Goal: Task Accomplishment & Management: Use online tool/utility

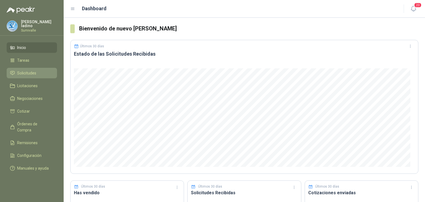
click at [27, 73] on span "Solicitudes" at bounding box center [26, 73] width 19 height 6
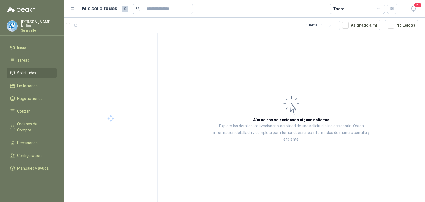
click at [352, 12] on div "Todas" at bounding box center [356, 9] width 55 height 10
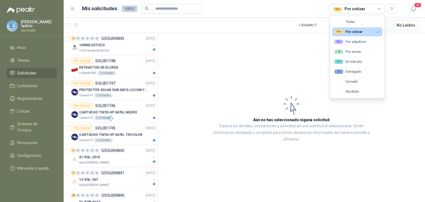
click at [343, 30] on div "99+ Por cotizar" at bounding box center [348, 32] width 28 height 4
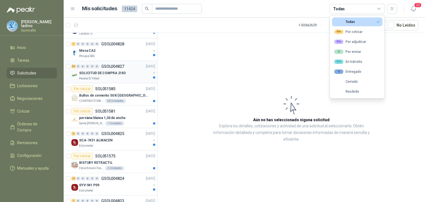
scroll to position [368, 0]
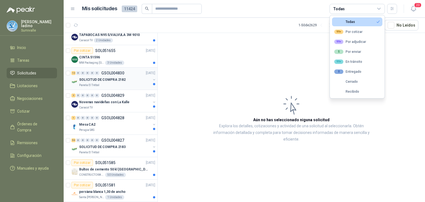
drag, startPoint x: 100, startPoint y: 82, endPoint x: 101, endPoint y: 79, distance: 3.8
click at [101, 79] on body "[PERSON_NAME] Sumivalle Inicio Tareas Solicitudes Licitaciones Negociaciones Co…" at bounding box center [212, 101] width 425 height 202
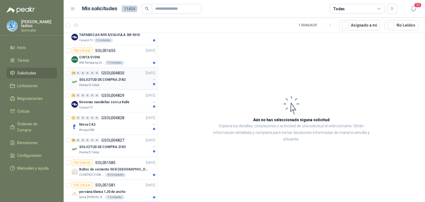
click at [107, 77] on p "SOLICITUD DE COMPRA 2182" at bounding box center [102, 79] width 46 height 5
click at [105, 77] on p "SOLICITUD DE COMPRA 2182" at bounding box center [102, 79] width 46 height 5
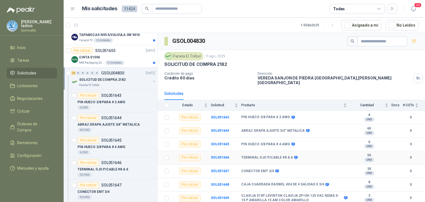
scroll to position [64, 0]
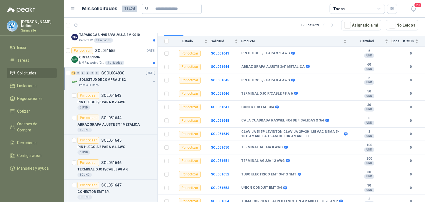
click at [152, 79] on button "button" at bounding box center [154, 81] width 4 height 4
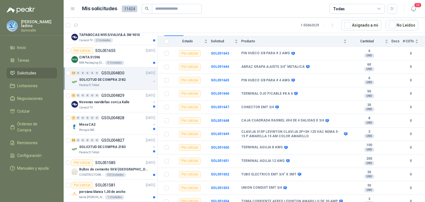
scroll to position [2, 0]
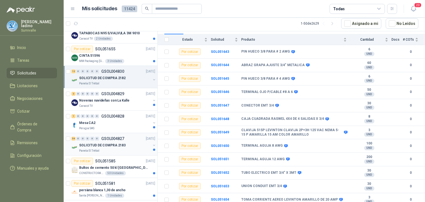
click at [114, 144] on p "SOLICITUD DE COMPRA 2183" at bounding box center [102, 145] width 46 height 5
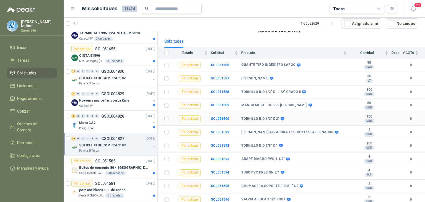
scroll to position [74, 0]
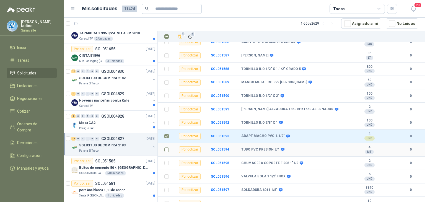
click at [169, 144] on td at bounding box center [165, 150] width 14 height 14
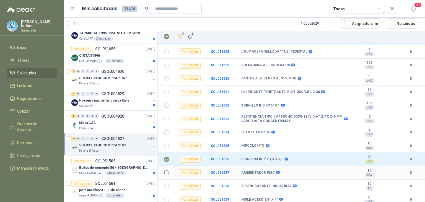
scroll to position [628, 0]
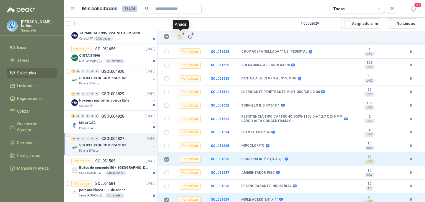
click at [183, 36] on button "8" at bounding box center [180, 37] width 8 height 8
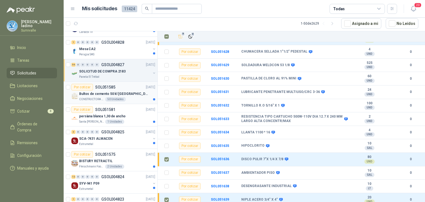
click at [136, 90] on div "Bultos de cemento 50 kl [GEOGRAPHIC_DATA][PERSON_NAME]" at bounding box center [117, 93] width 76 height 7
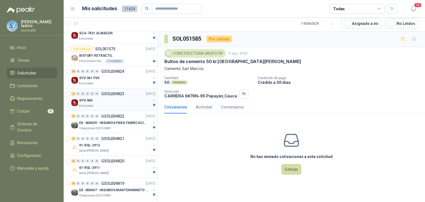
scroll to position [553, 0]
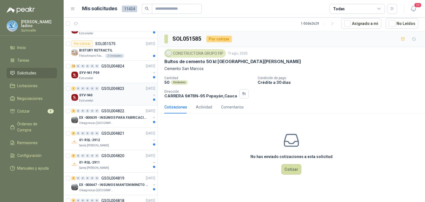
click at [135, 93] on div "SYV-940" at bounding box center [115, 95] width 72 height 7
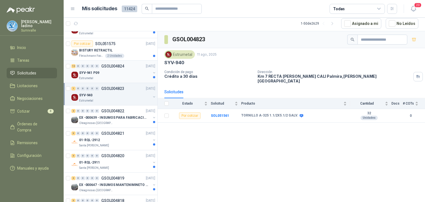
click at [139, 76] on div "Estrumetal" at bounding box center [115, 78] width 72 height 4
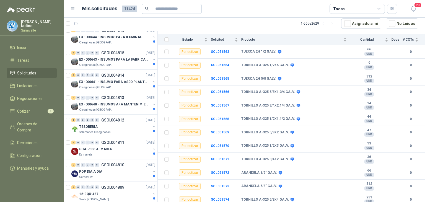
scroll to position [774, 0]
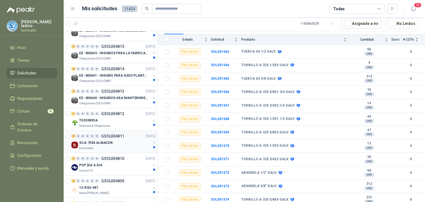
click at [130, 146] on div "Estrumetal" at bounding box center [115, 148] width 72 height 4
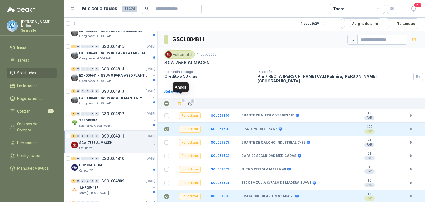
drag, startPoint x: 181, startPoint y: 101, endPoint x: 177, endPoint y: 104, distance: 5.3
click at [181, 101] on icon "Añadir" at bounding box center [180, 103] width 5 height 5
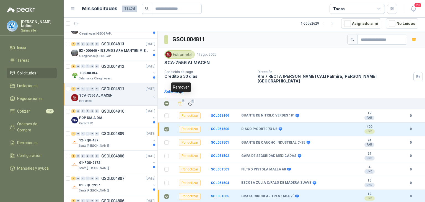
scroll to position [958, 0]
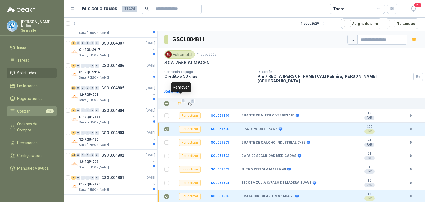
click at [51, 109] on span "12" at bounding box center [50, 111] width 8 height 4
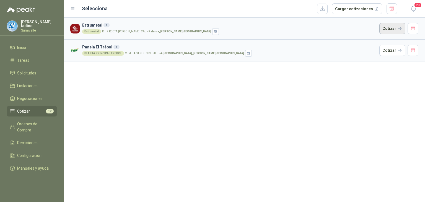
click at [400, 30] on button "Cotizar" at bounding box center [392, 28] width 26 height 11
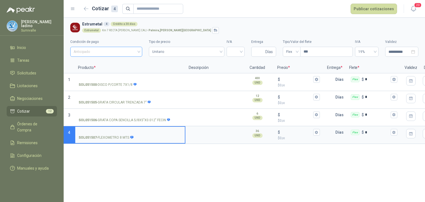
click at [134, 56] on span "Anticipado" at bounding box center [106, 52] width 65 height 8
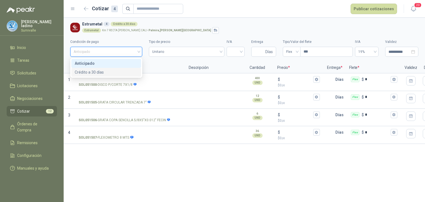
click at [126, 68] on div "Crédito a 30 días" at bounding box center [106, 72] width 70 height 9
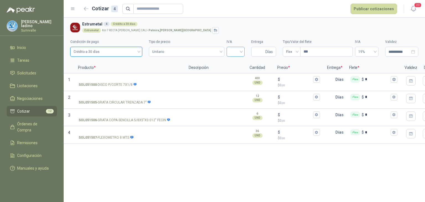
click at [242, 56] on div at bounding box center [235, 52] width 18 height 10
click at [237, 64] on div "19%" at bounding box center [235, 63] width 9 height 6
click at [260, 52] on input "Entrega" at bounding box center [259, 51] width 10 height 9
type input "*"
click at [293, 53] on span "Flex" at bounding box center [291, 52] width 11 height 8
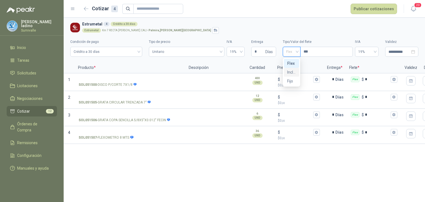
click at [293, 70] on div "Incluido" at bounding box center [291, 72] width 9 height 6
